Goal: Information Seeking & Learning: Find specific fact

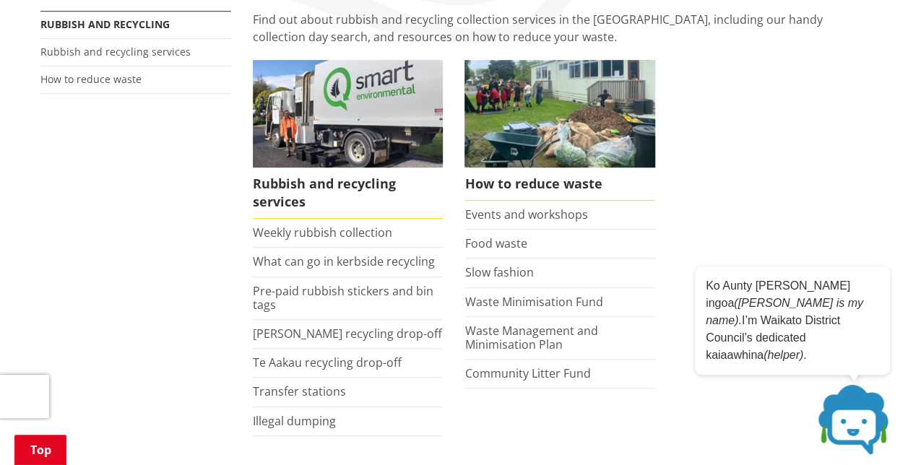
scroll to position [348, 0]
click at [329, 224] on link "Weekly rubbish collection" at bounding box center [322, 232] width 139 height 16
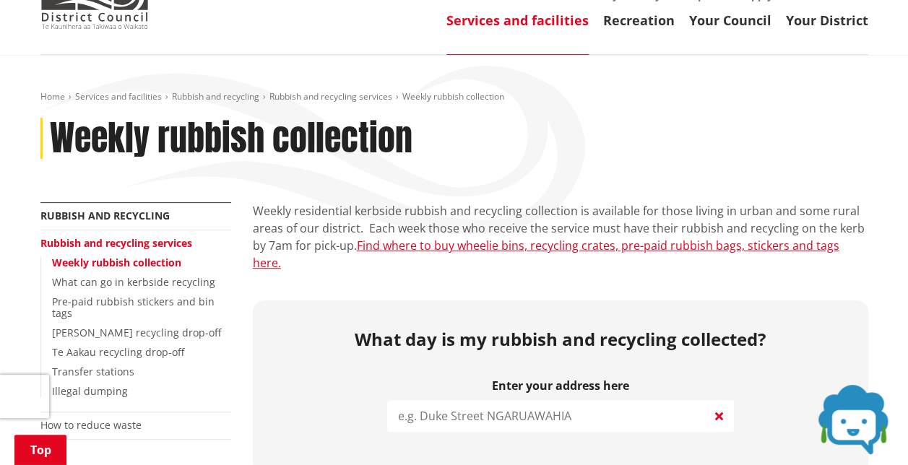
scroll to position [175, 0]
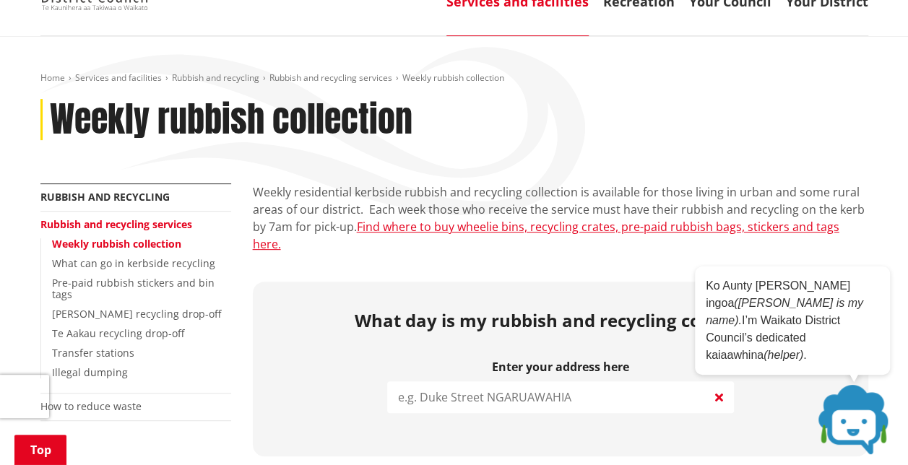
click at [507, 382] on input "search" at bounding box center [560, 398] width 347 height 32
type input "3"
type input "29 orch"
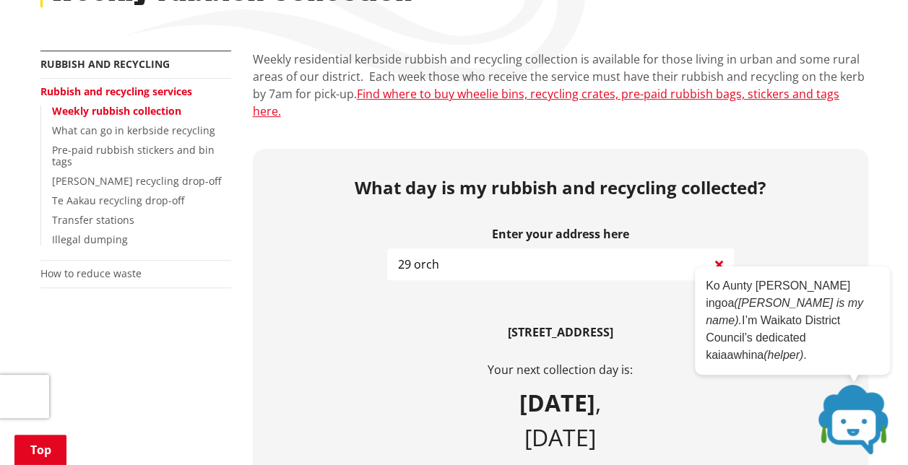
scroll to position [309, 0]
